Goal: Transaction & Acquisition: Subscribe to service/newsletter

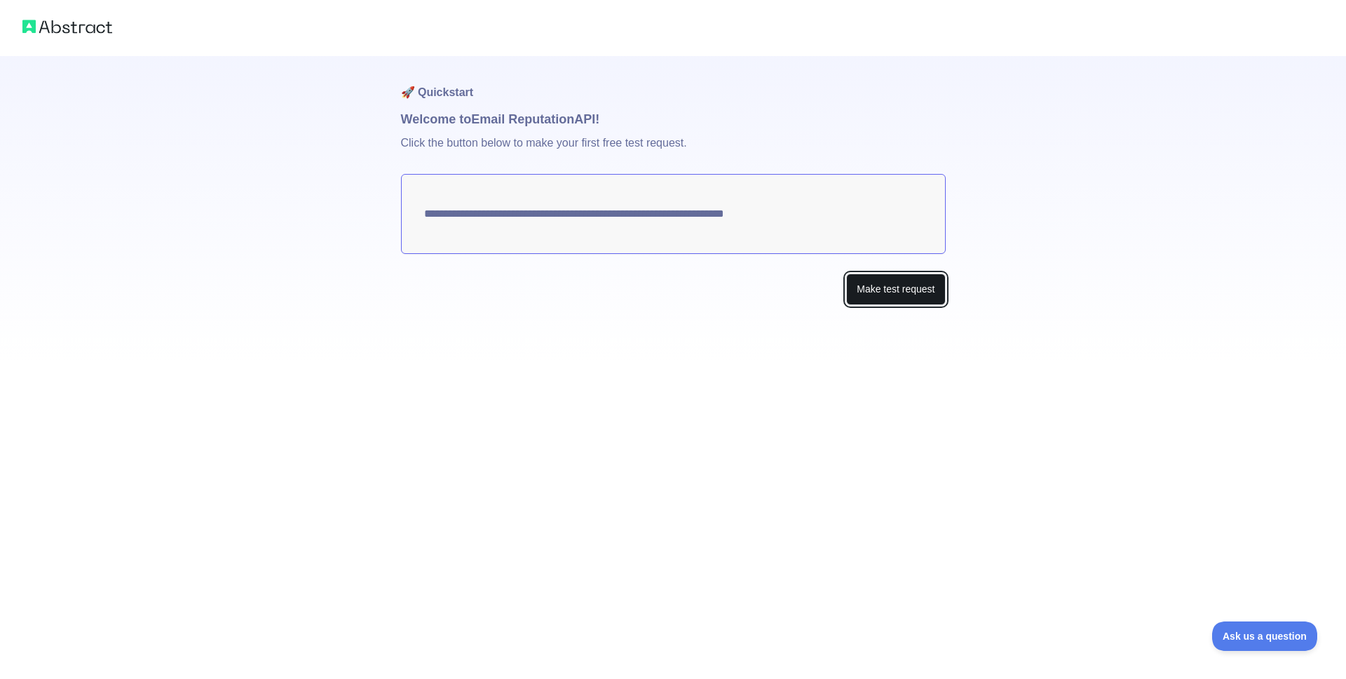
click at [885, 282] on button "Make test request" at bounding box center [895, 289] width 99 height 32
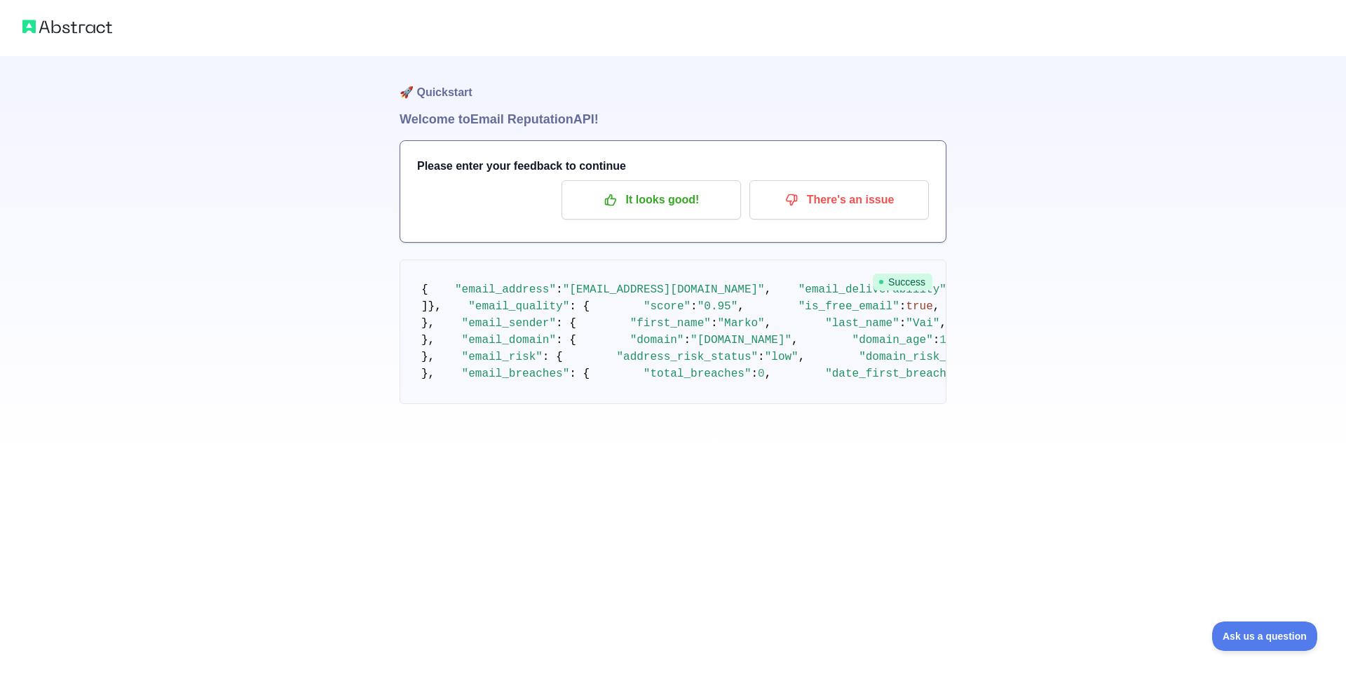
click at [538, 134] on div "🚀 Quickstart Welcome to Email Reputation API! Please enter your feedback to con…" at bounding box center [673, 258] width 547 height 404
click at [643, 189] on p "It looks good!" at bounding box center [651, 200] width 158 height 24
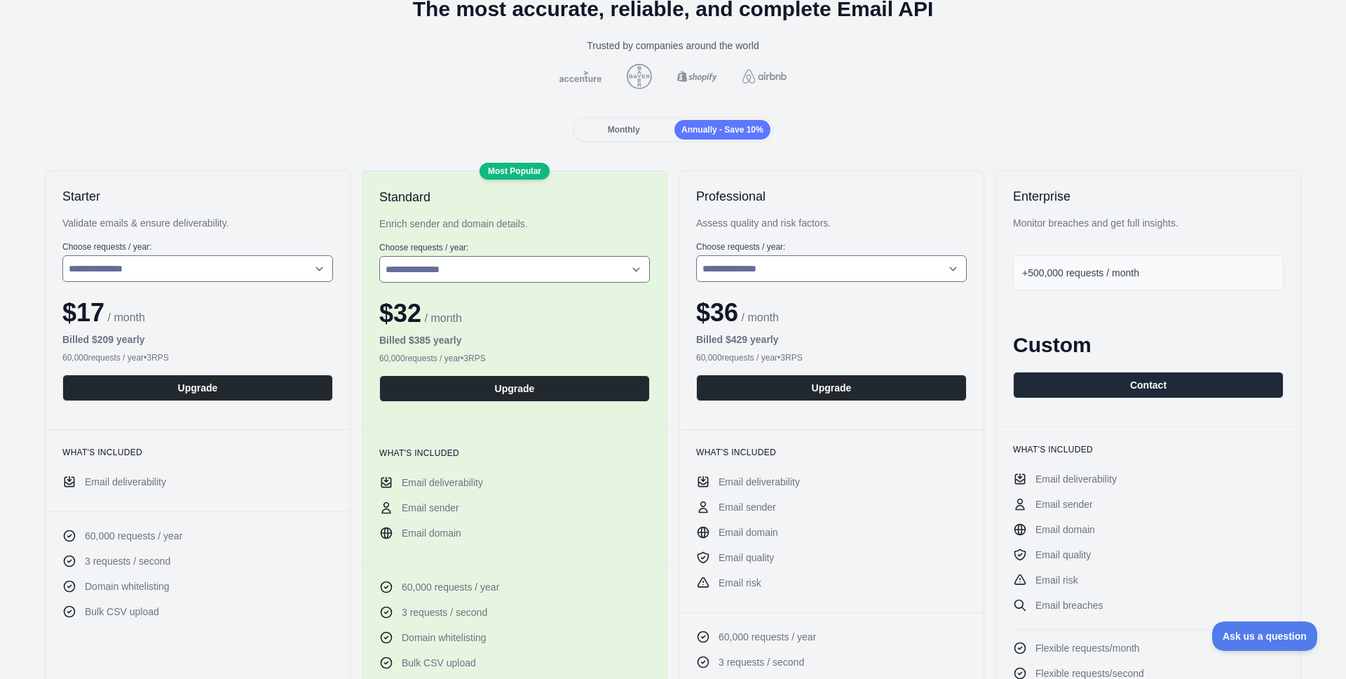
scroll to position [107, 0]
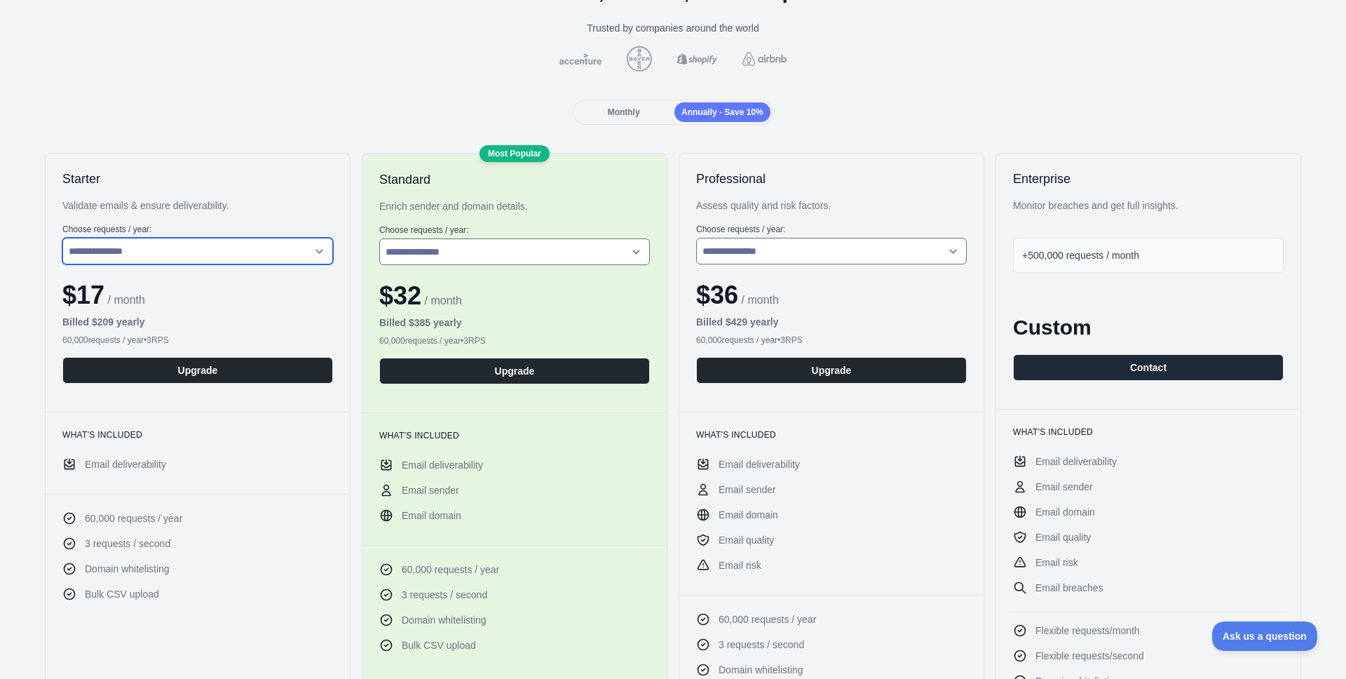
click at [322, 244] on select "**********" at bounding box center [197, 251] width 271 height 27
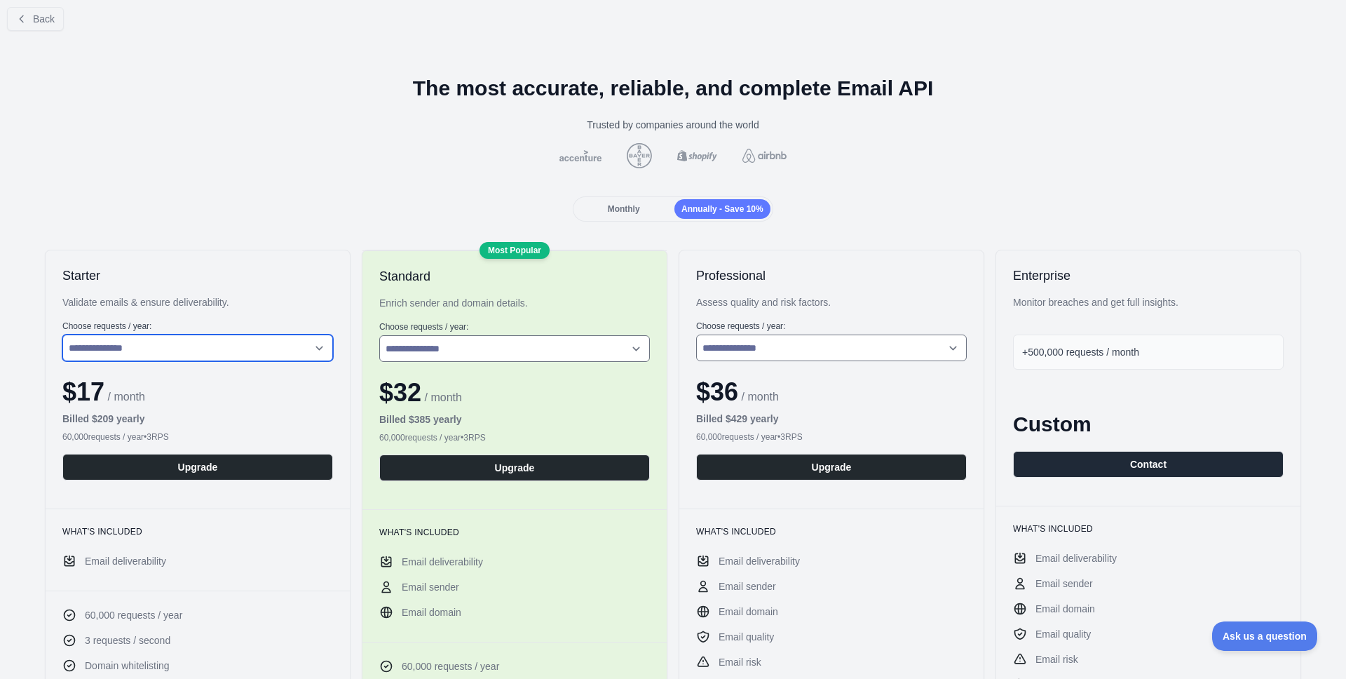
scroll to position [0, 0]
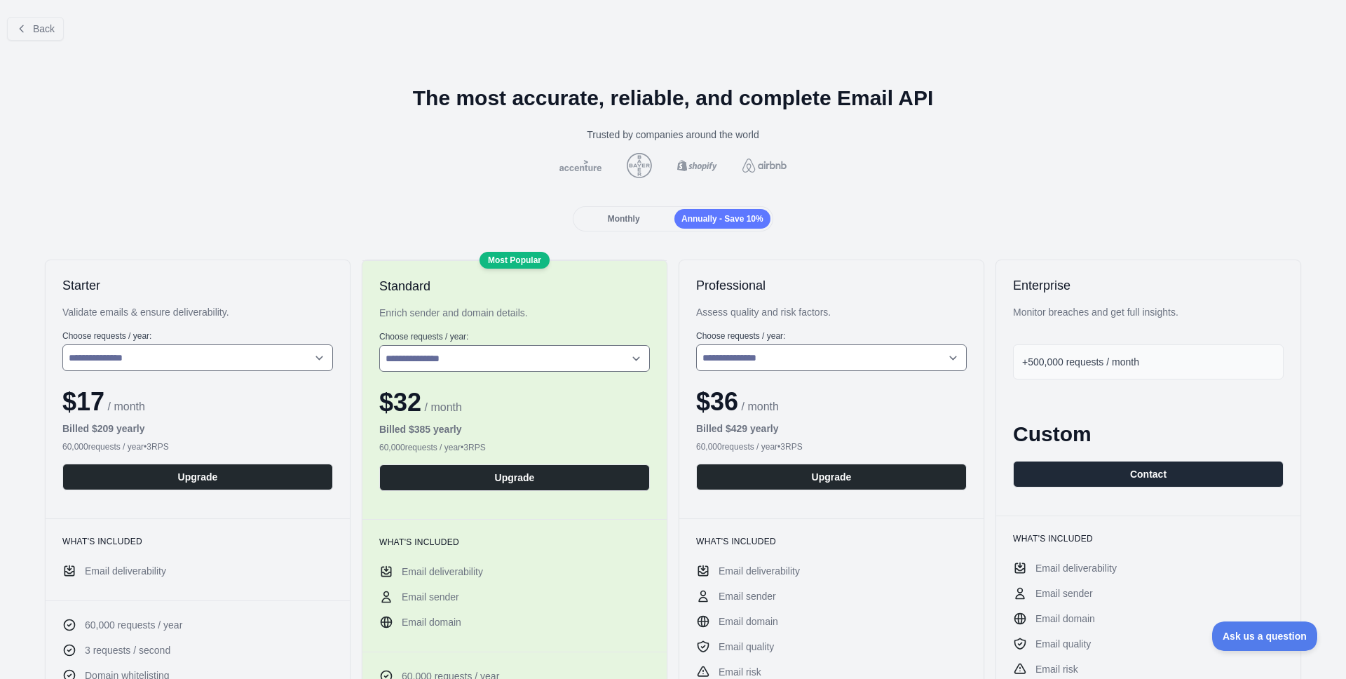
click at [616, 217] on span "Monthly" at bounding box center [624, 219] width 32 height 10
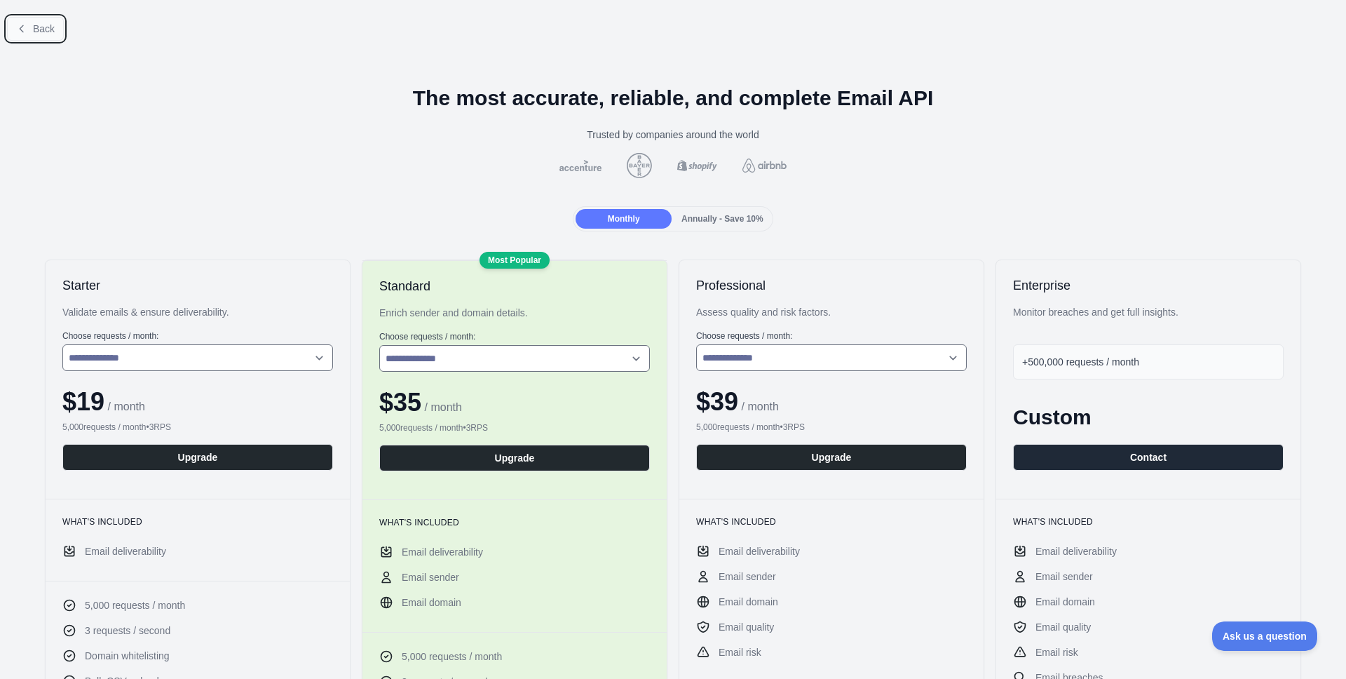
click at [36, 27] on span "Back" at bounding box center [44, 28] width 22 height 11
